Goal: Information Seeking & Learning: Learn about a topic

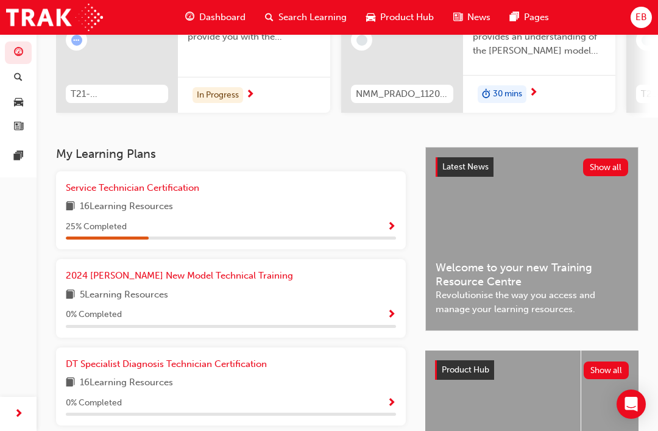
scroll to position [163, 0]
click at [125, 214] on div "Service Technician Certification 16 Learning Resources 25 % Completed" at bounding box center [231, 211] width 330 height 59
click at [163, 211] on div "Service Technician Certification 16 Learning Resources 25 % Completed" at bounding box center [231, 211] width 330 height 59
click at [389, 222] on span "Show Progress" at bounding box center [391, 227] width 9 height 11
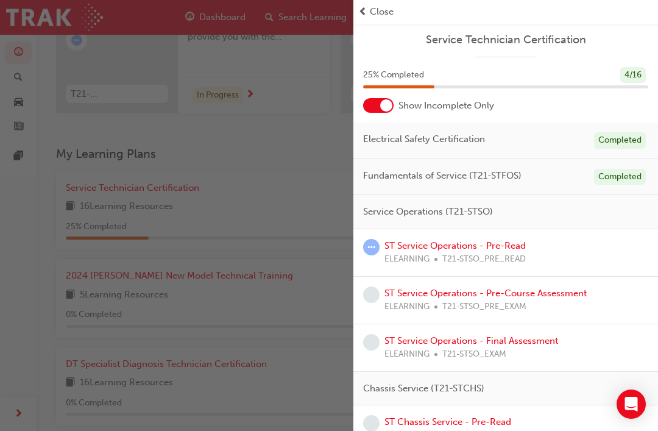
click at [451, 247] on link "ST Service Operations - Pre-Read" at bounding box center [454, 245] width 141 height 11
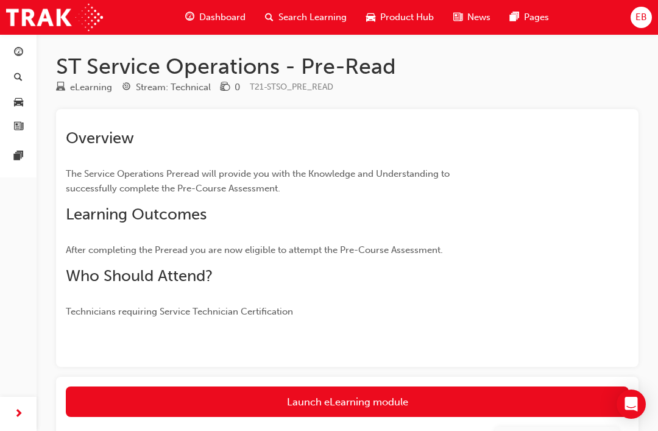
scroll to position [1, 0]
click at [345, 398] on link "Launch eLearning module" at bounding box center [347, 401] width 563 height 30
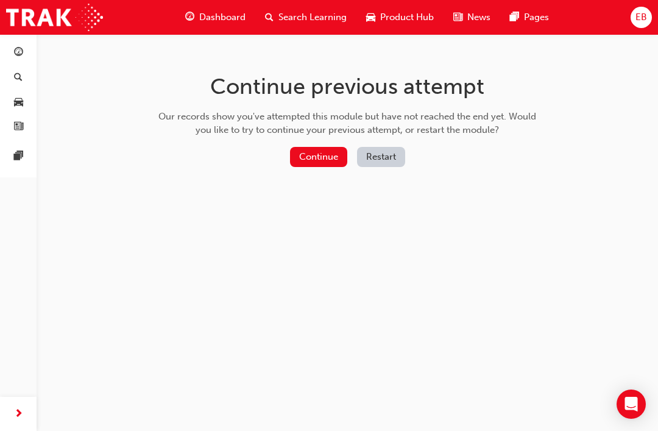
click at [313, 165] on button "Continue" at bounding box center [318, 157] width 57 height 20
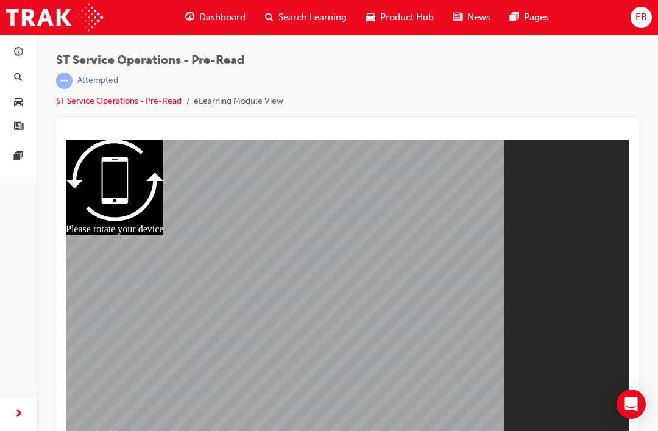
scroll to position [16, 0]
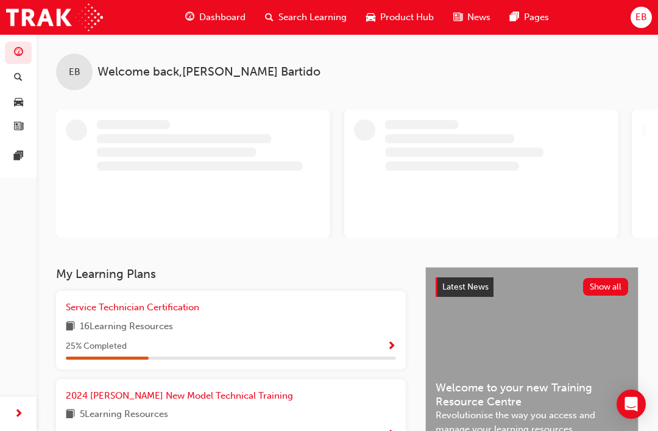
click at [159, 325] on span "16 Learning Resources" at bounding box center [126, 326] width 93 height 15
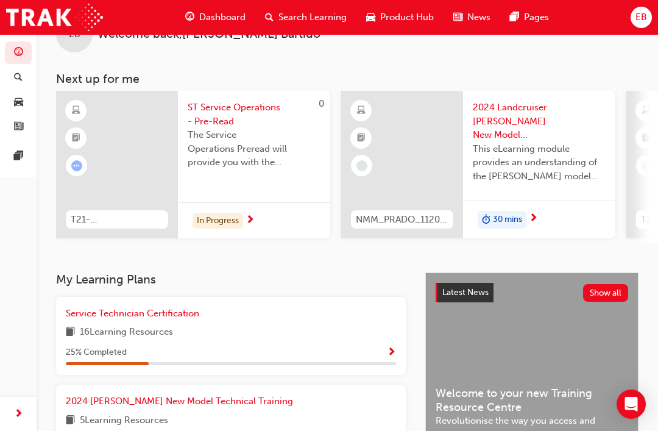
scroll to position [65, 0]
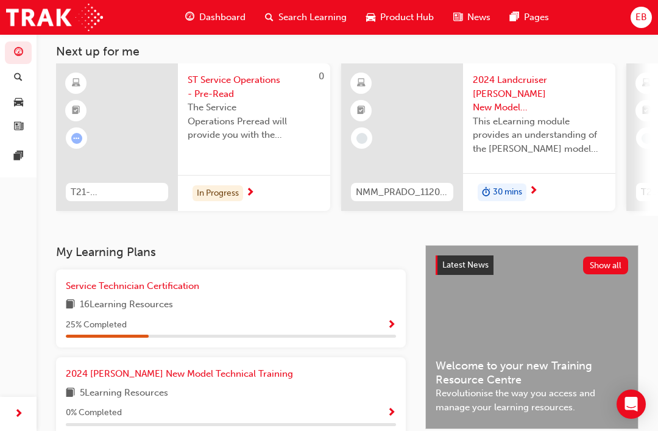
click at [393, 323] on span "Show Progress" at bounding box center [391, 325] width 9 height 11
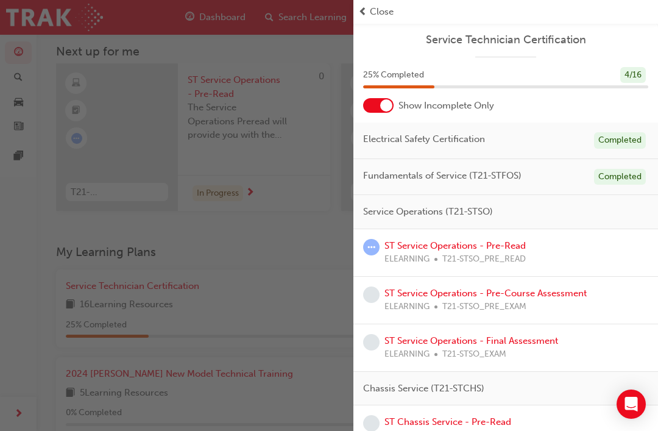
click at [464, 256] on span "T21-STSO_PRE_READ" at bounding box center [483, 259] width 83 height 14
click at [453, 243] on link "ST Service Operations - Pre-Read" at bounding box center [454, 245] width 141 height 11
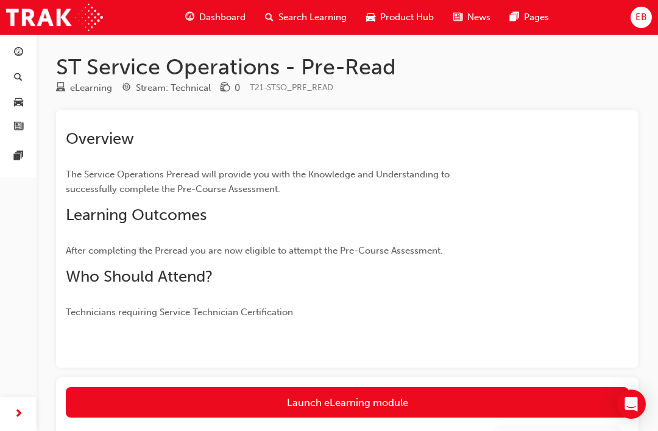
click at [440, 413] on link "Launch eLearning module" at bounding box center [347, 402] width 563 height 30
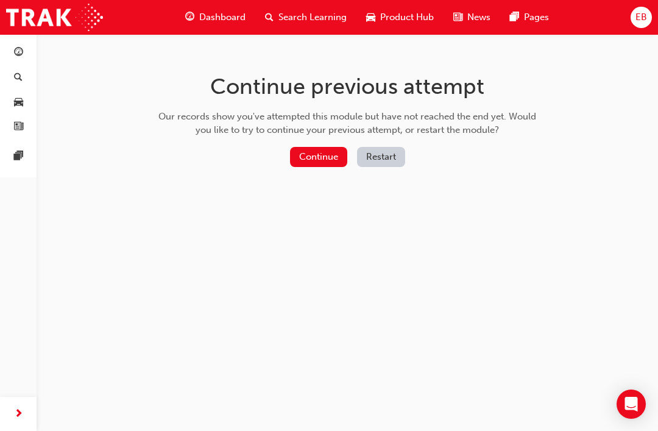
click at [336, 163] on button "Continue" at bounding box center [318, 157] width 57 height 20
